Goal: Navigation & Orientation: Find specific page/section

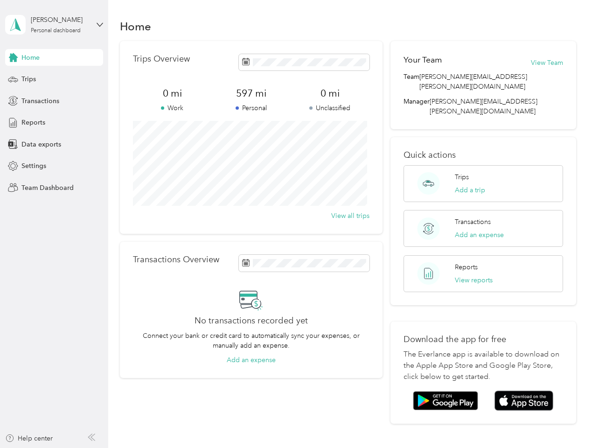
click at [296, 224] on div "Trips Overview 0 mi Work 597 mi Personal 0 mi Unclassified View all trips" at bounding box center [251, 137] width 263 height 193
click at [54, 25] on div "[PERSON_NAME]" at bounding box center [60, 20] width 58 height 10
click at [54, 57] on div "You’re signed in as [PERSON_NAME][EMAIL_ADDRESS][PERSON_NAME][DOMAIN_NAME] Team…" at bounding box center [156, 81] width 302 height 95
click at [13, 57] on div "You’re signed in as [PERSON_NAME][EMAIL_ADDRESS][PERSON_NAME][DOMAIN_NAME] Team…" at bounding box center [156, 81] width 302 height 95
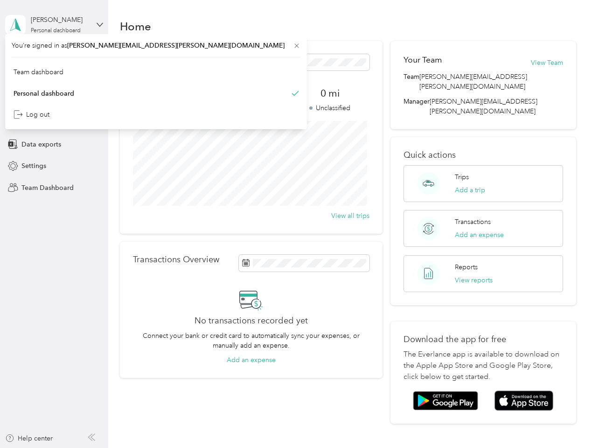
click at [54, 79] on div "Trips" at bounding box center [54, 79] width 98 height 17
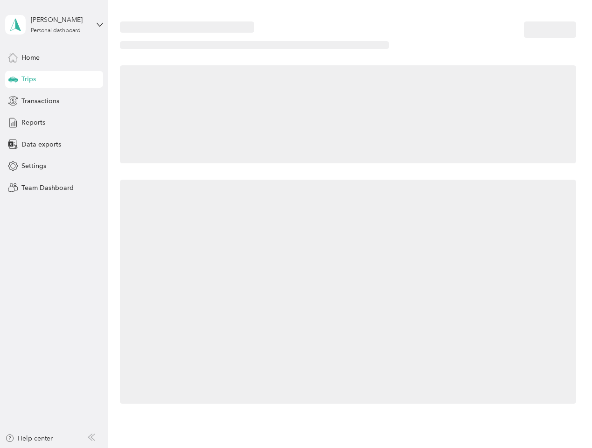
click at [13, 79] on icon at bounding box center [13, 79] width 10 height 5
click at [54, 101] on span "Transactions" at bounding box center [40, 101] width 38 height 10
click at [13, 101] on icon at bounding box center [13, 101] width 10 height 10
